Goal: Transaction & Acquisition: Purchase product/service

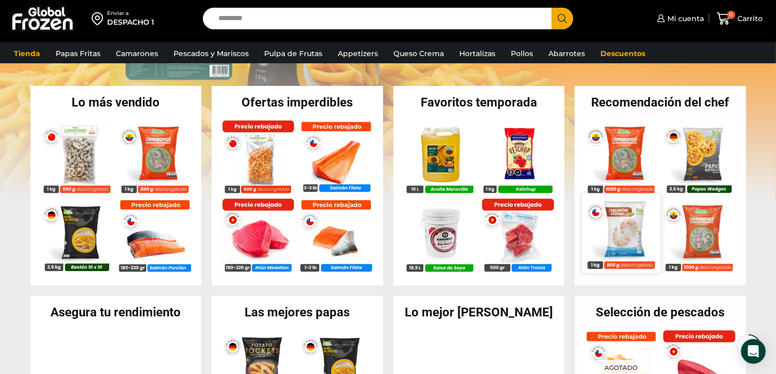
scroll to position [206, 0]
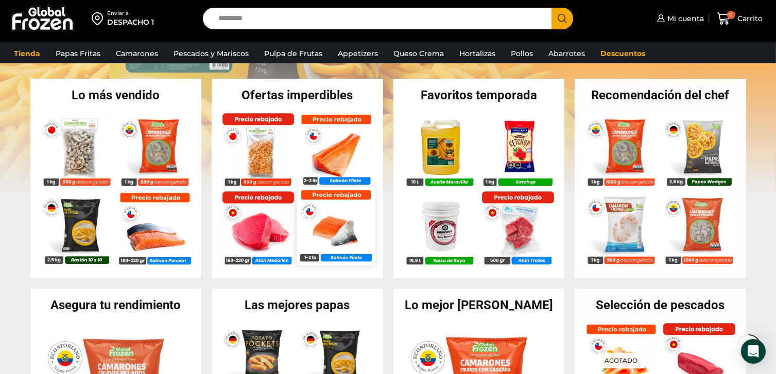
click at [342, 234] on img at bounding box center [336, 226] width 78 height 78
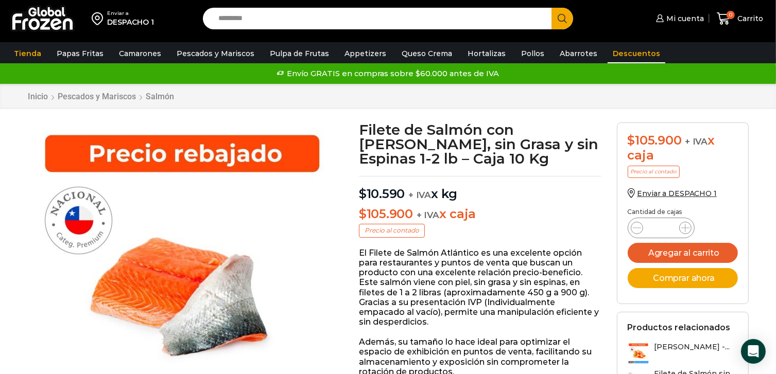
click at [622, 53] on link "Descuentos" at bounding box center [637, 54] width 58 height 20
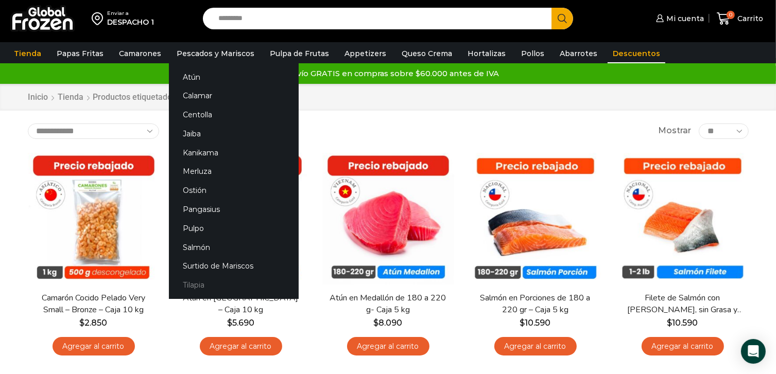
click at [190, 282] on link "Tilapia" at bounding box center [234, 285] width 130 height 19
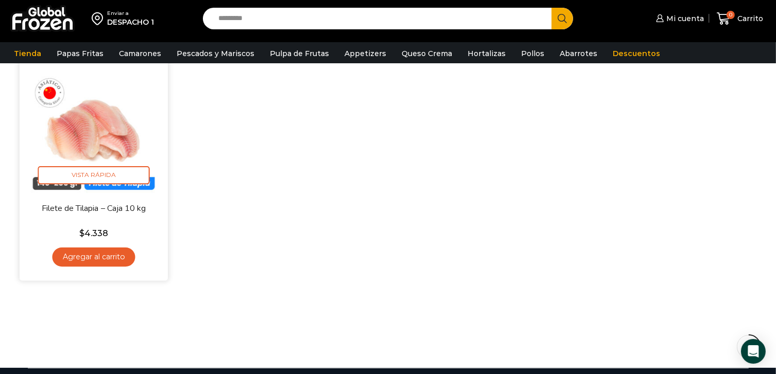
scroll to position [103, 0]
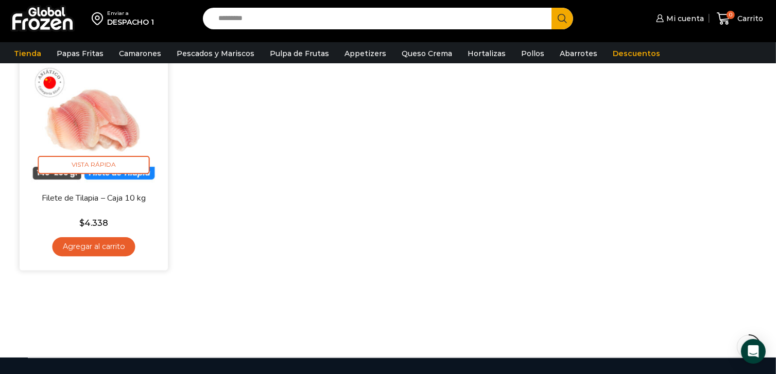
click at [99, 247] on link "Agregar al carrito" at bounding box center [93, 246] width 83 height 19
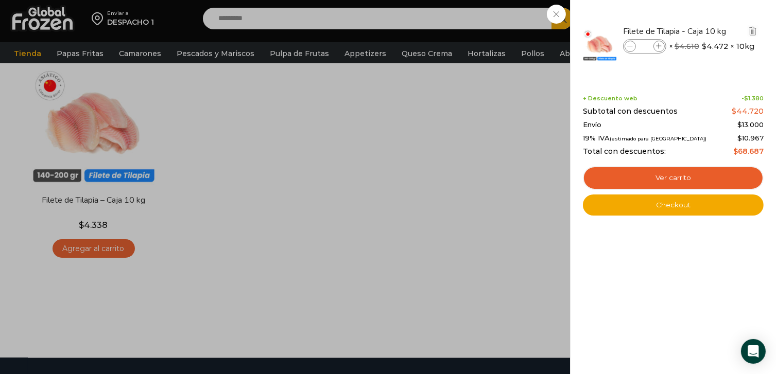
click at [655, 47] on span at bounding box center [658, 46] width 11 height 11
type input "*"
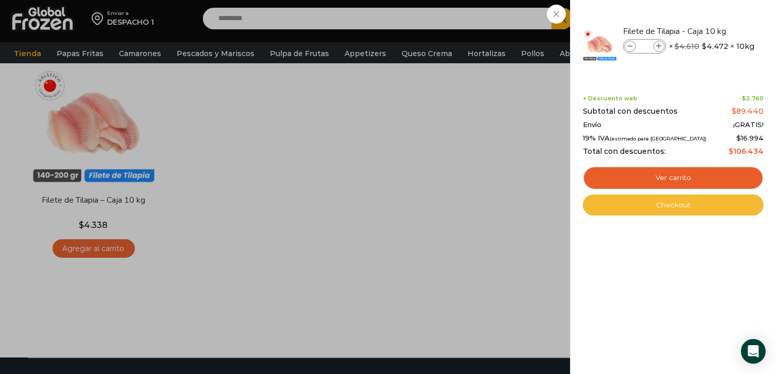
click at [673, 208] on link "Checkout" at bounding box center [673, 206] width 181 height 22
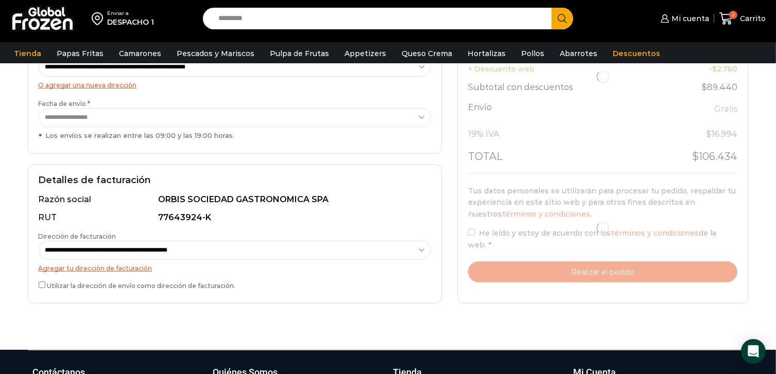
scroll to position [257, 0]
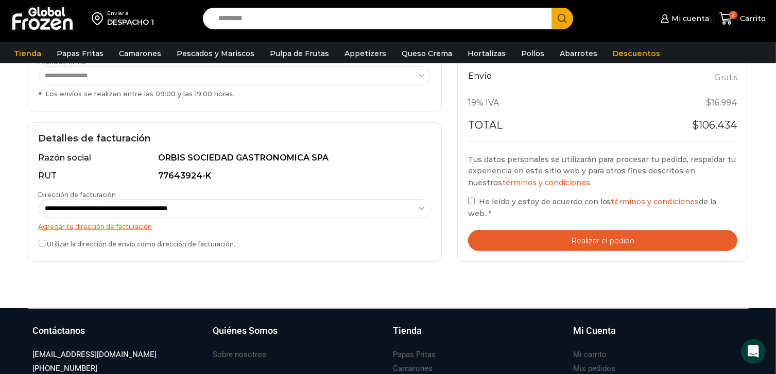
click at [574, 245] on button "Realizar el pedido" at bounding box center [603, 240] width 270 height 21
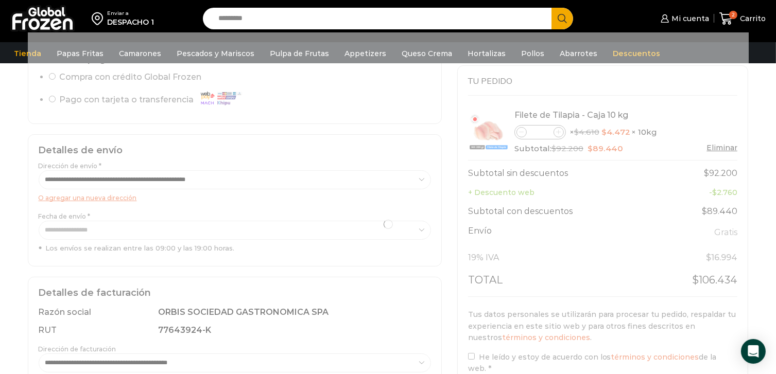
scroll to position [103, 0]
